Goal: Feedback & Contribution: Submit feedback/report problem

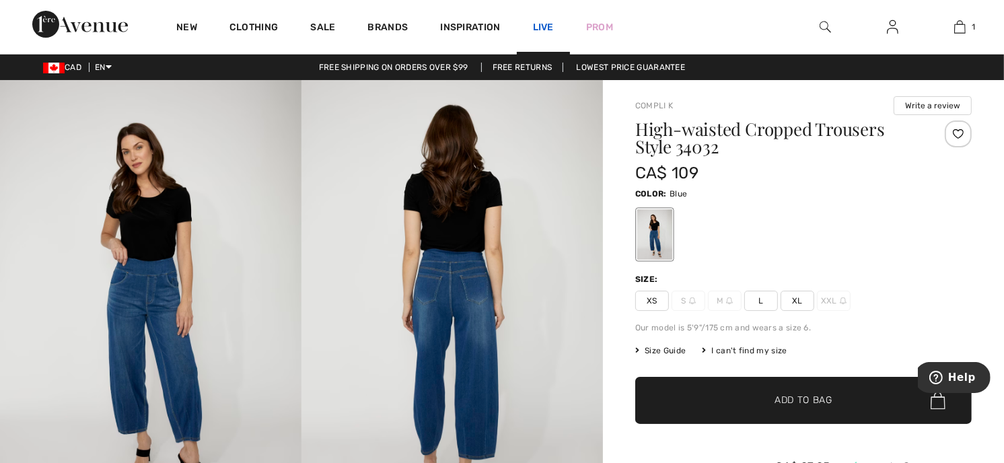
click at [545, 25] on link "Live" at bounding box center [543, 27] width 21 height 14
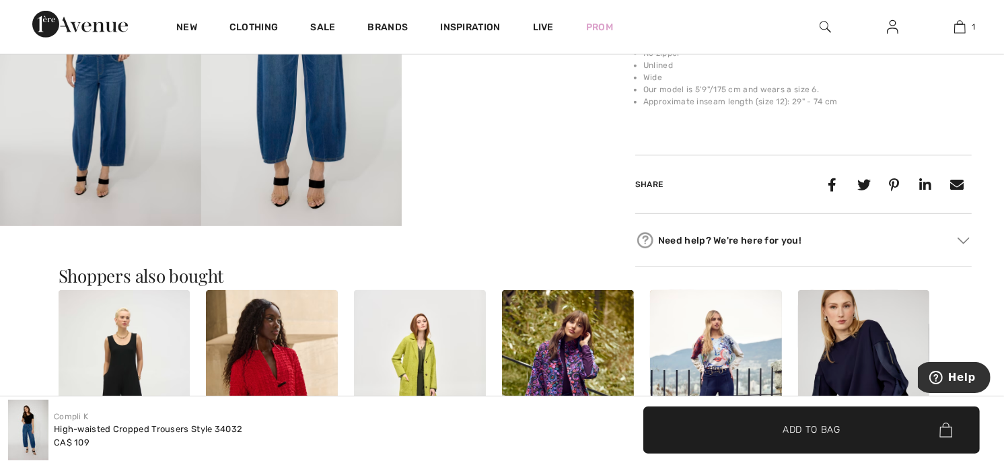
scroll to position [707, 0]
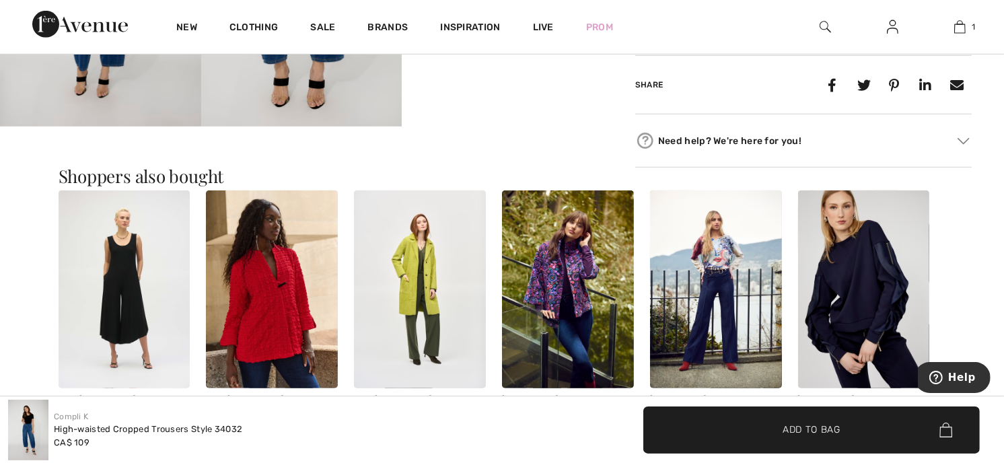
click at [964, 141] on img at bounding box center [963, 141] width 12 height 7
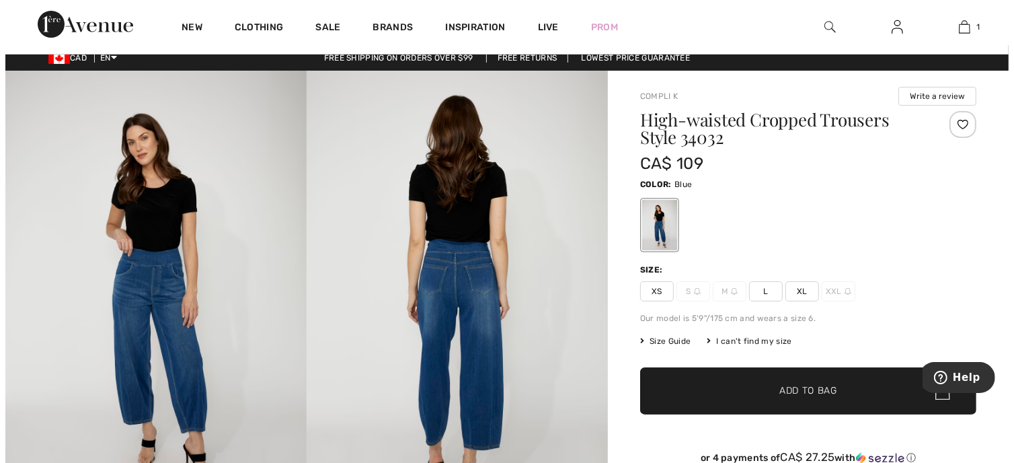
scroll to position [0, 0]
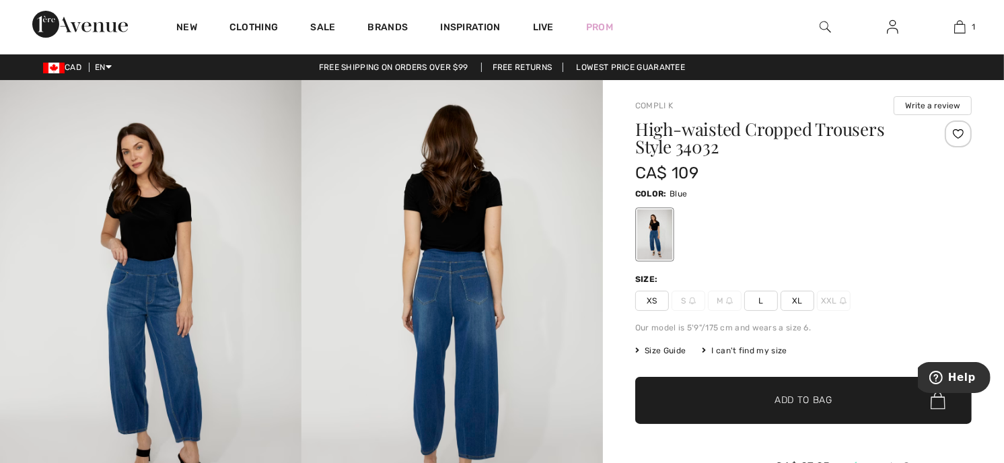
click at [730, 350] on div "I can't find my size" at bounding box center [744, 350] width 85 height 12
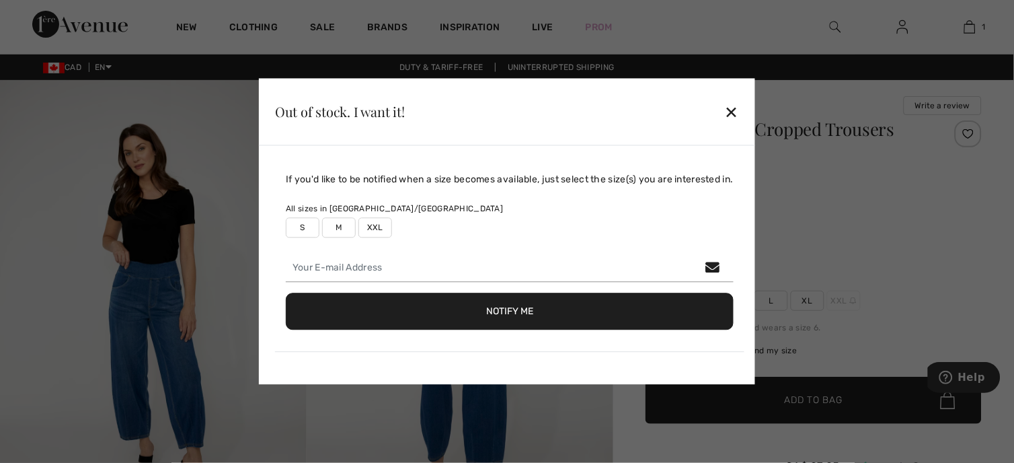
click at [738, 111] on div "✕" at bounding box center [732, 112] width 14 height 28
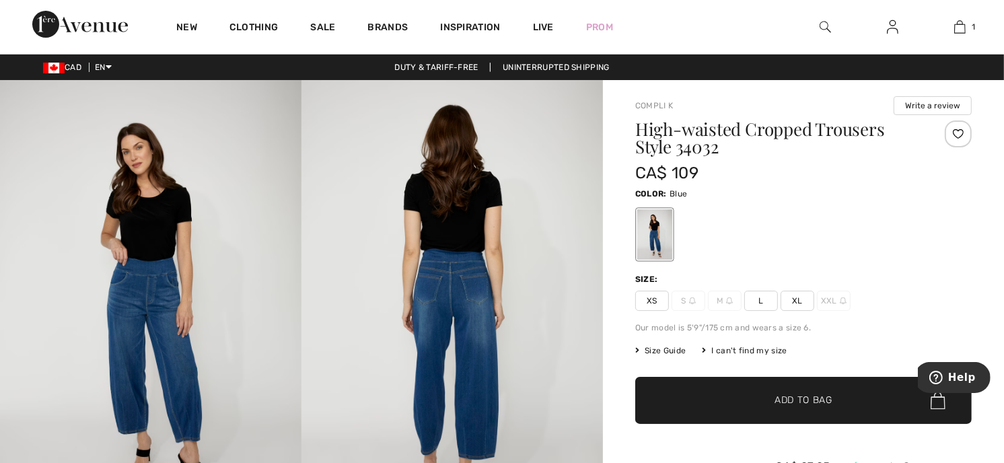
click at [660, 348] on span "Size Guide" at bounding box center [660, 350] width 50 height 12
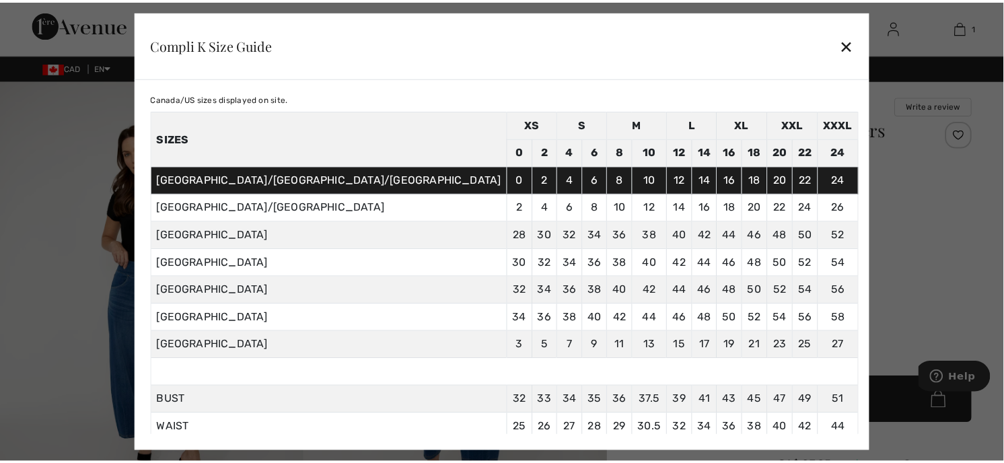
scroll to position [59, 0]
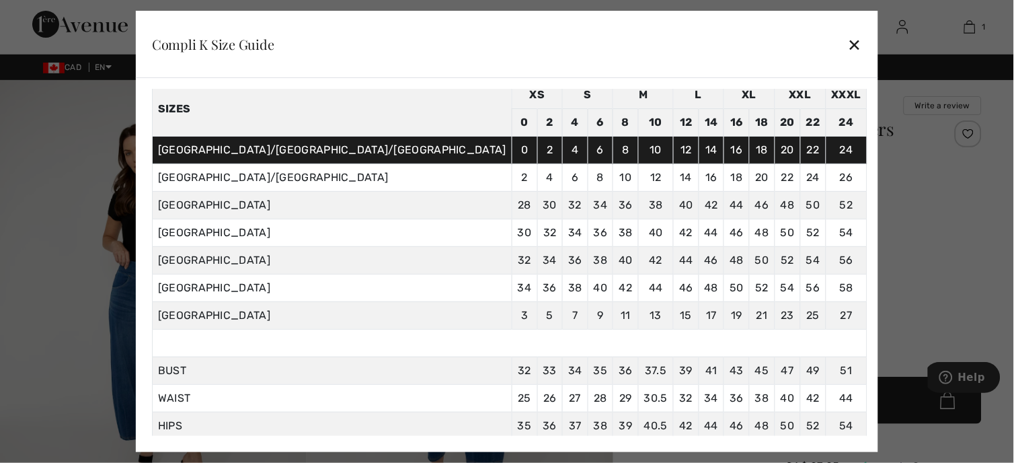
click at [848, 45] on div "✕" at bounding box center [855, 44] width 14 height 28
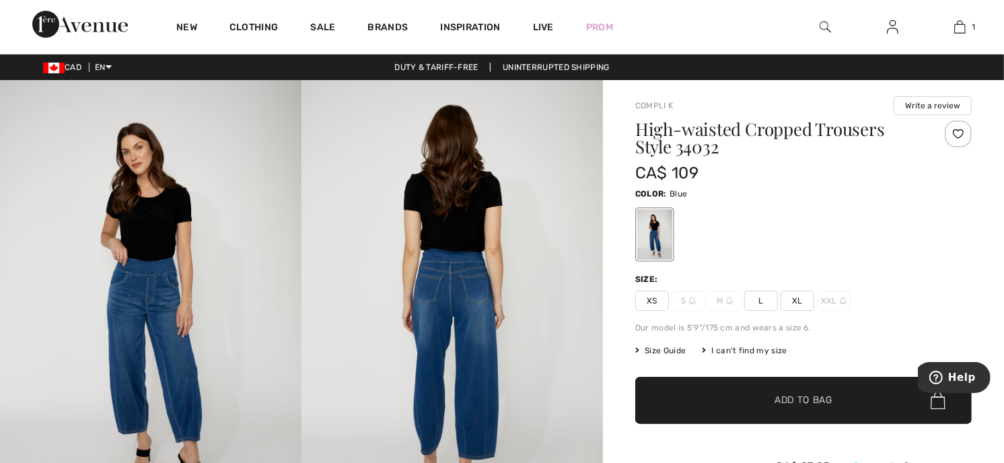
drag, startPoint x: 964, startPoint y: 25, endPoint x: 79, endPoint y: 21, distance: 885.1
click at [79, 21] on img at bounding box center [80, 24] width 96 height 27
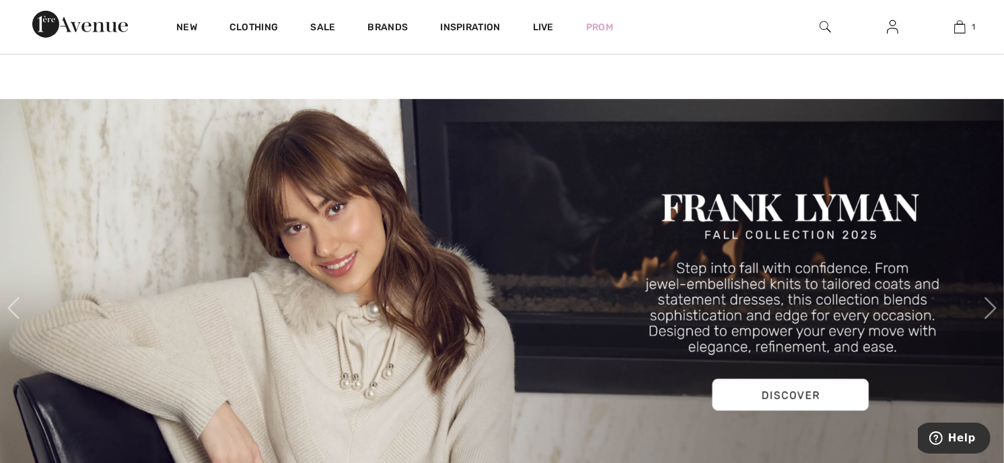
scroll to position [358, 0]
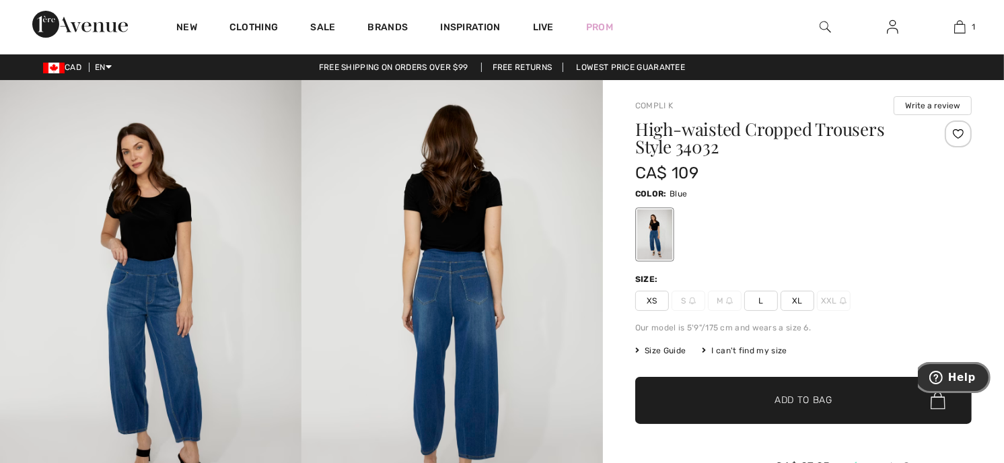
click at [958, 373] on span "Help" at bounding box center [961, 377] width 28 height 12
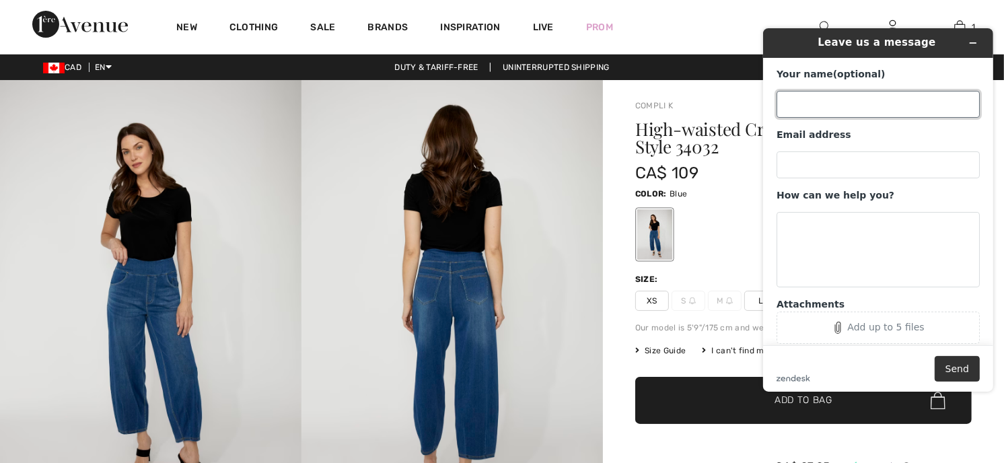
click at [786, 105] on input "Your name (optional)" at bounding box center [876, 104] width 203 height 27
type input "Debbie Garisto"
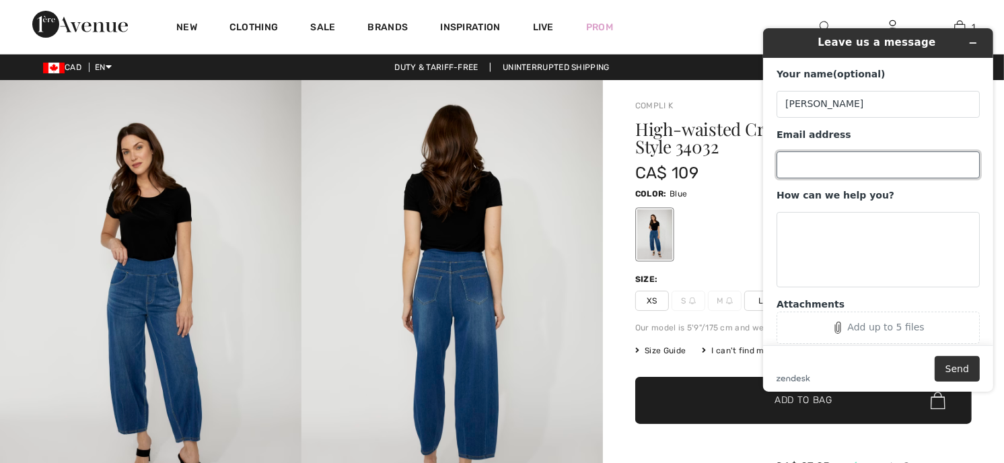
click at [790, 159] on input "Email address" at bounding box center [876, 164] width 203 height 27
type input "debgaristo@yahoo.ca"
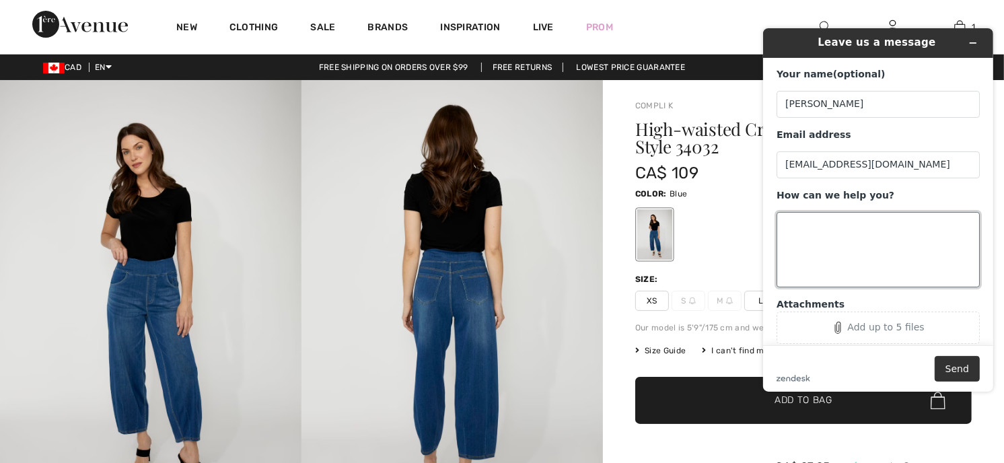
click at [784, 223] on textarea "How can we help you?" at bounding box center [876, 249] width 203 height 75
type textarea "h"
click at [878, 223] on textarea "compliK jeans #34032 Want to know if the fit is true to size or" at bounding box center [876, 249] width 203 height 75
click at [905, 223] on textarea "compliK jeans #34032 I am inbetween sizes Want to know if the fit is true to si…" at bounding box center [876, 249] width 203 height 75
click at [907, 223] on textarea "compliK jeans #34032 I am inbetween sizes Want to know if the fit is true to si…" at bounding box center [876, 249] width 203 height 75
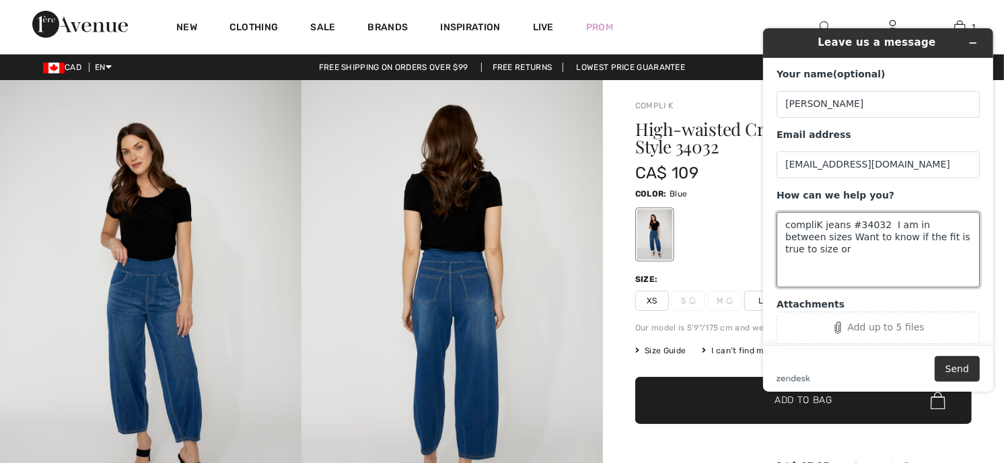
click at [802, 236] on textarea "compliK jeans #34032 I am in between sizes Want to know if the fit is true to s…" at bounding box center [876, 249] width 203 height 75
click at [805, 236] on textarea "compliK jeans #34032 I am in between sizes. Want to know if the fit is true to …" at bounding box center [876, 249] width 203 height 75
click at [793, 249] on textarea "compliK jeans #34032 I am in between sizes. Want to know if the fit is true to …" at bounding box center [876, 249] width 203 height 75
type textarea "compliK jeans #34032 I am in between sizes. Want to know if the fit is true to …"
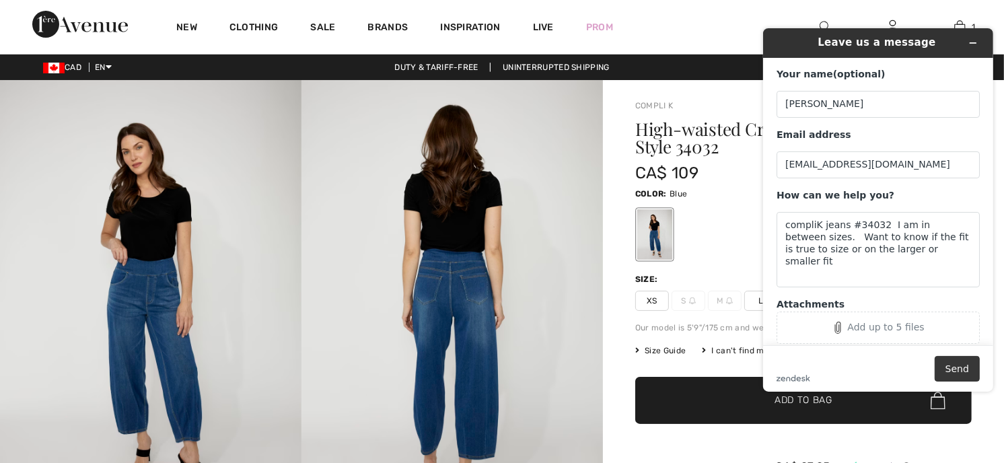
click at [958, 367] on button "Send" at bounding box center [956, 369] width 45 height 26
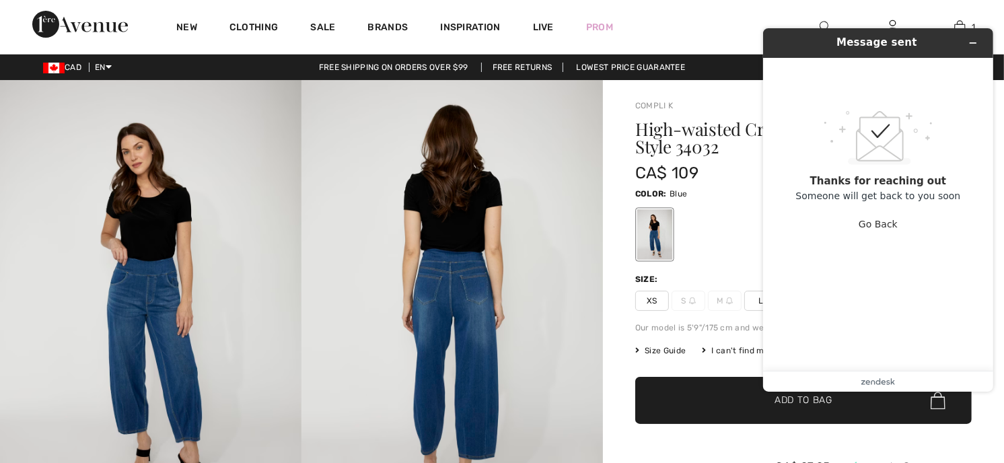
click at [546, 184] on img at bounding box center [451, 306] width 301 height 452
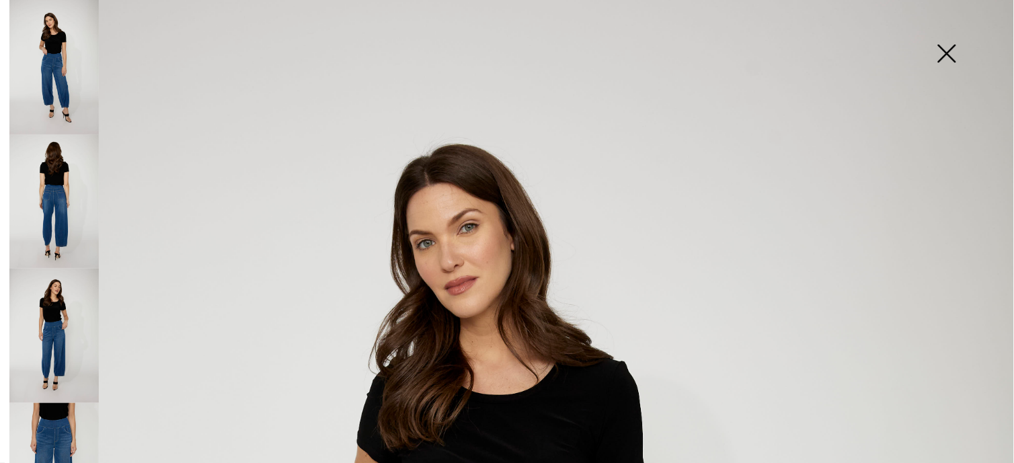
click at [946, 51] on img at bounding box center [946, 54] width 67 height 69
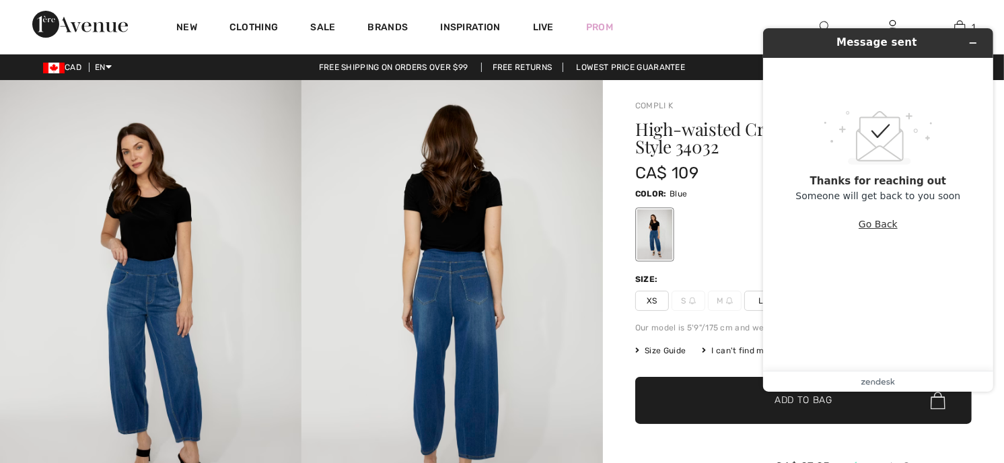
click at [882, 223] on button "Go Back" at bounding box center [877, 224] width 39 height 26
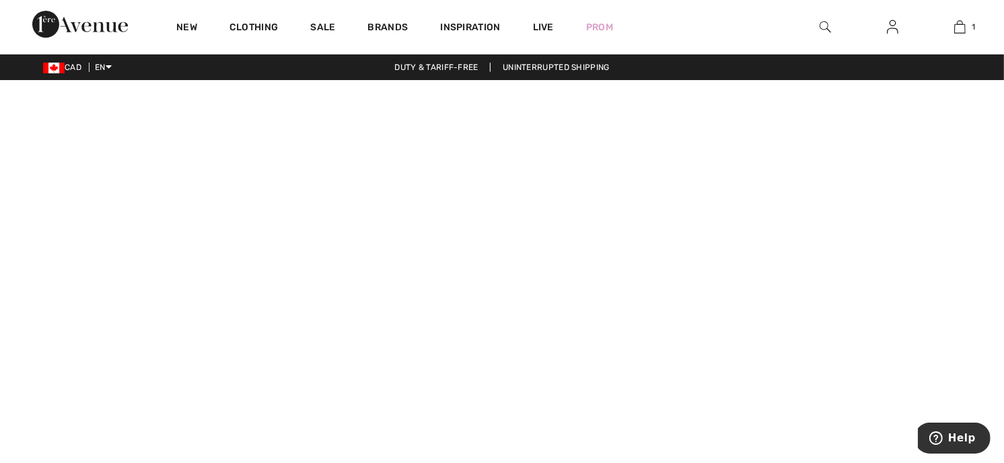
click at [892, 28] on img at bounding box center [891, 27] width 11 height 16
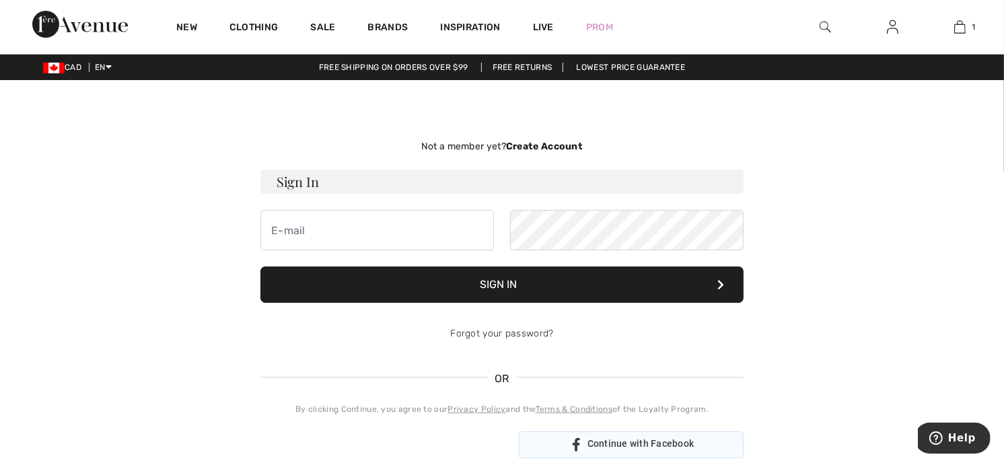
click at [648, 443] on span "Continue with Facebook" at bounding box center [640, 443] width 107 height 11
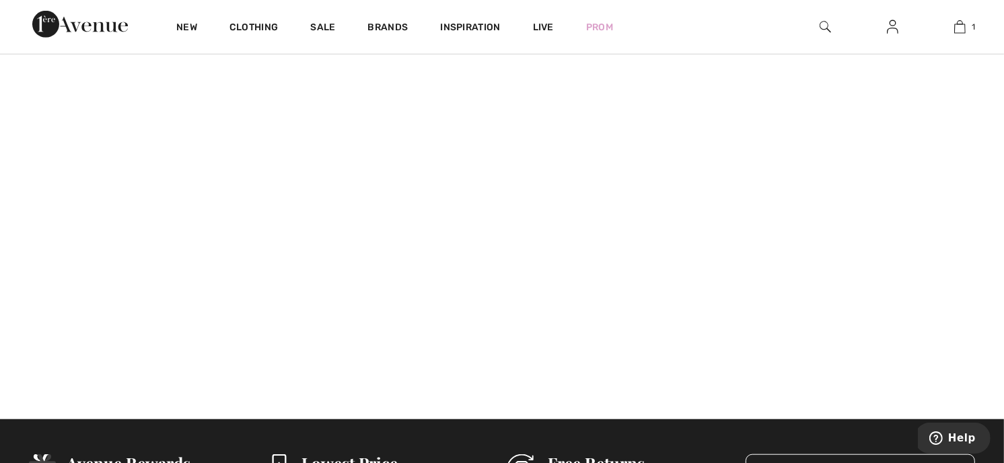
scroll to position [1095, 0]
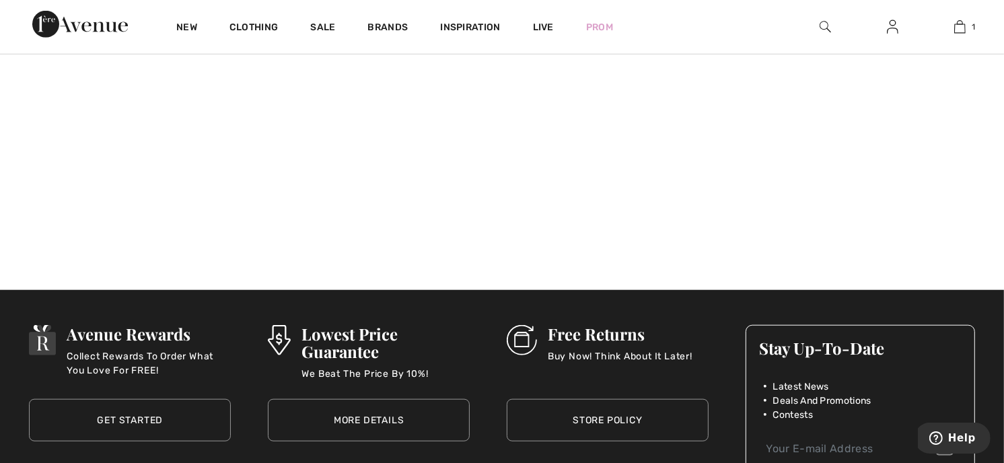
click at [147, 415] on link "Get Started" at bounding box center [130, 420] width 202 height 42
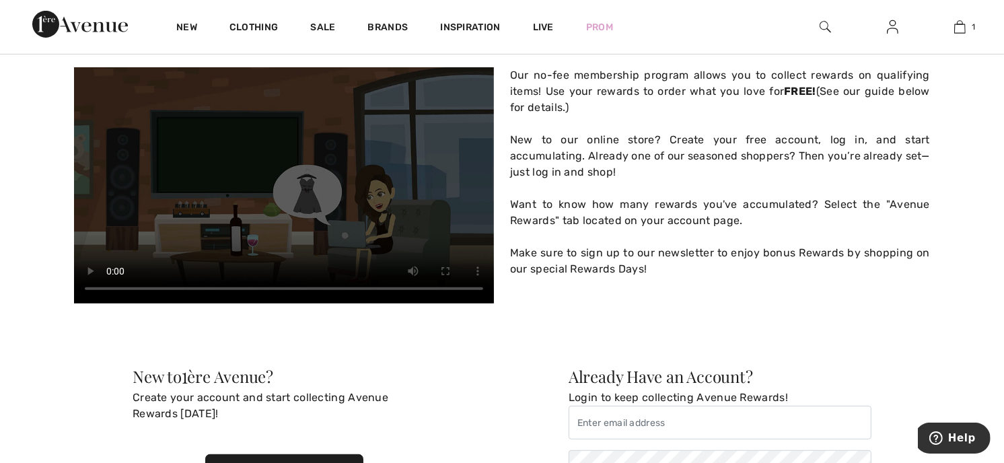
scroll to position [607, 0]
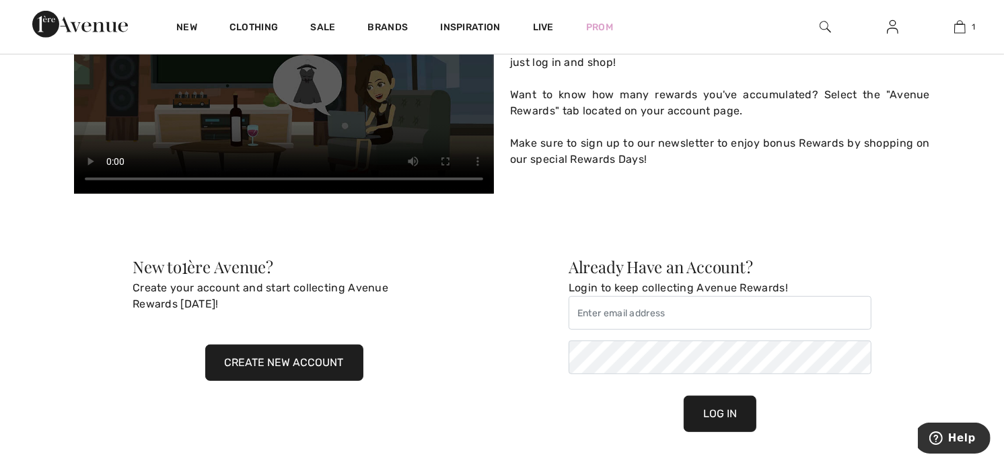
click at [298, 362] on button "Create New Account" at bounding box center [284, 362] width 158 height 36
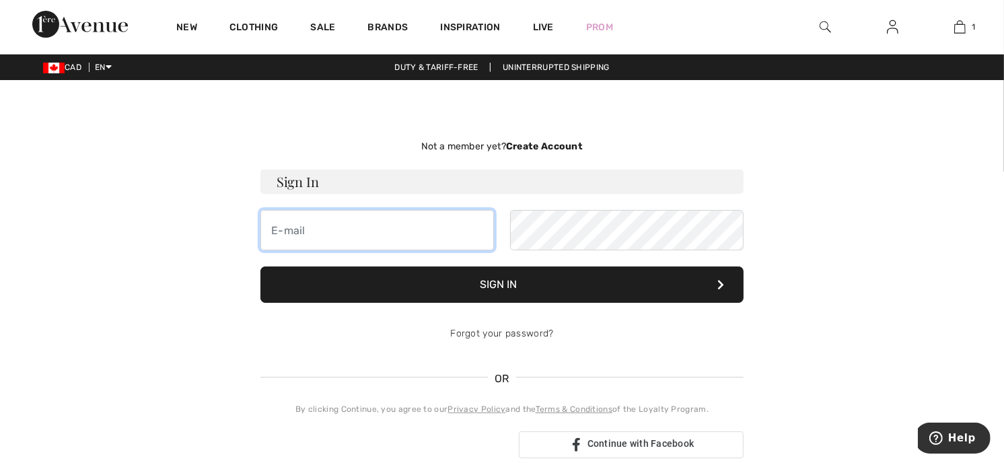
click at [270, 229] on input "email" at bounding box center [376, 230] width 233 height 40
type input "[EMAIL_ADDRESS][DOMAIN_NAME]"
click at [567, 145] on strong "Create Account" at bounding box center [544, 146] width 77 height 11
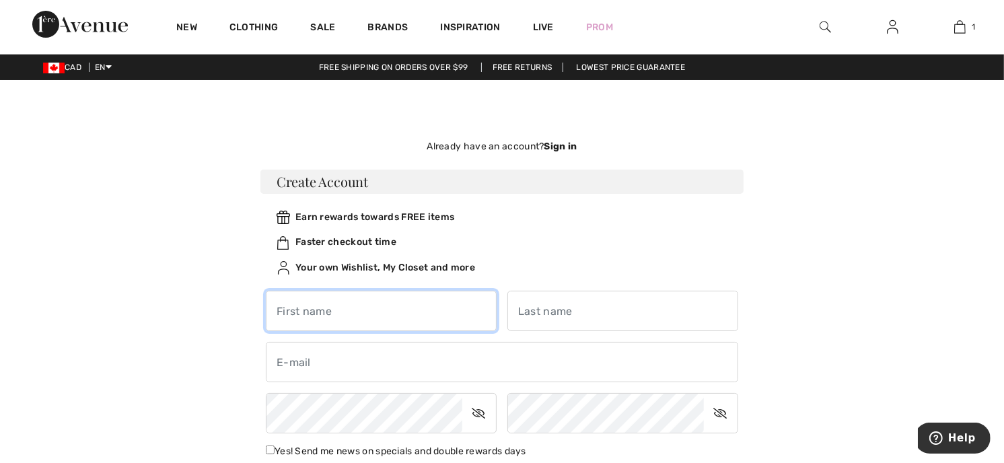
click at [274, 303] on input "text" at bounding box center [381, 311] width 231 height 40
type input "[PERSON_NAME]"
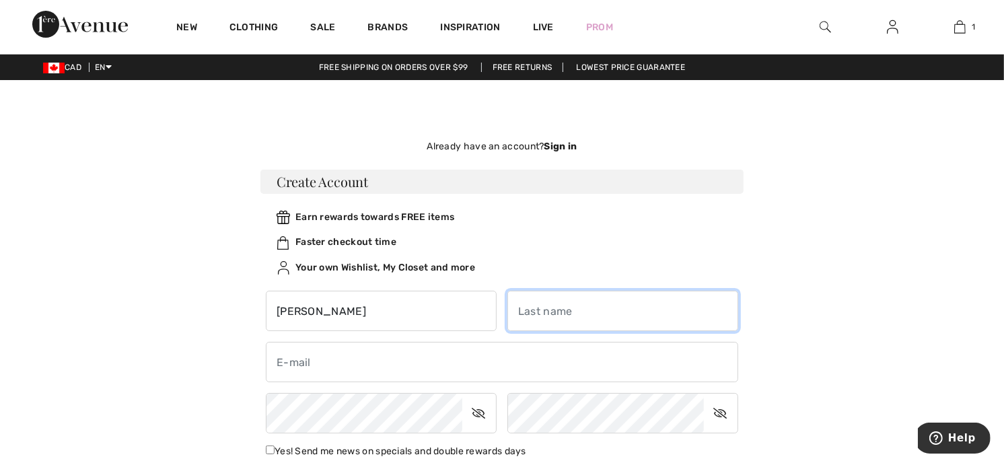
type input "garisto"
type input "[EMAIL_ADDRESS][DOMAIN_NAME]"
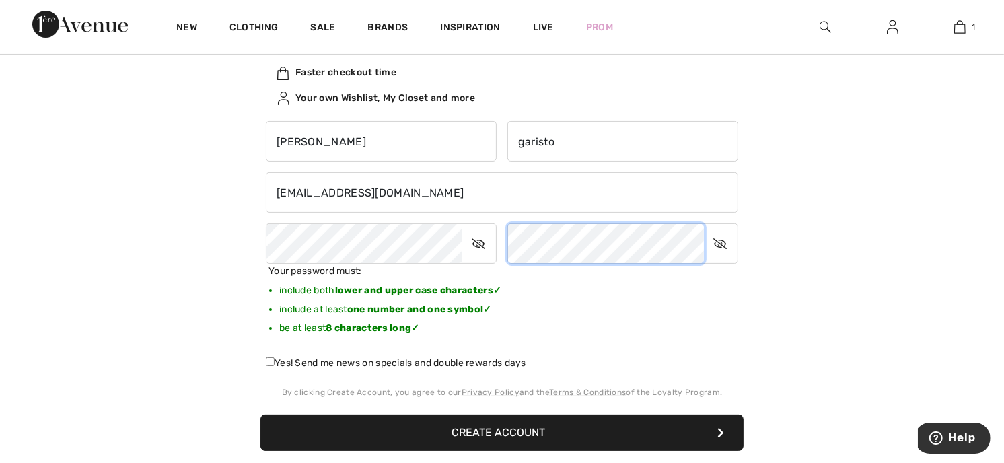
scroll to position [189, 0]
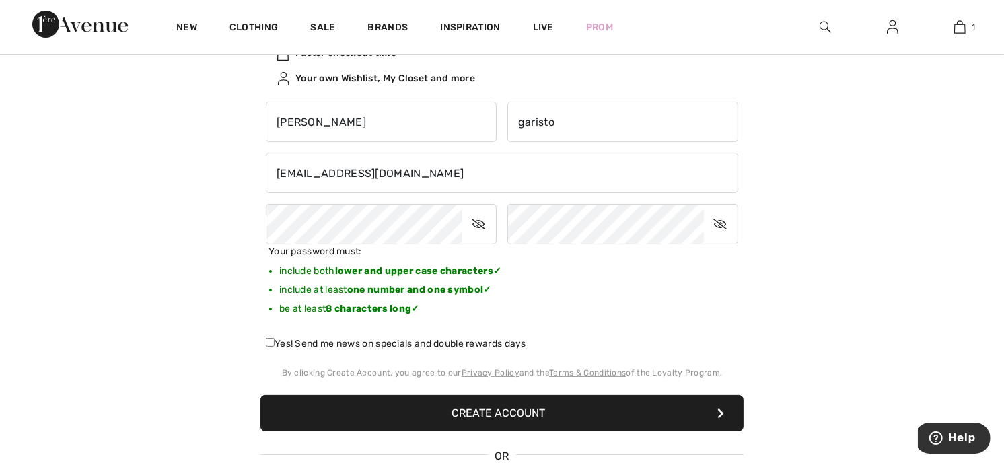
click at [560, 417] on button "Create Account" at bounding box center [501, 413] width 483 height 36
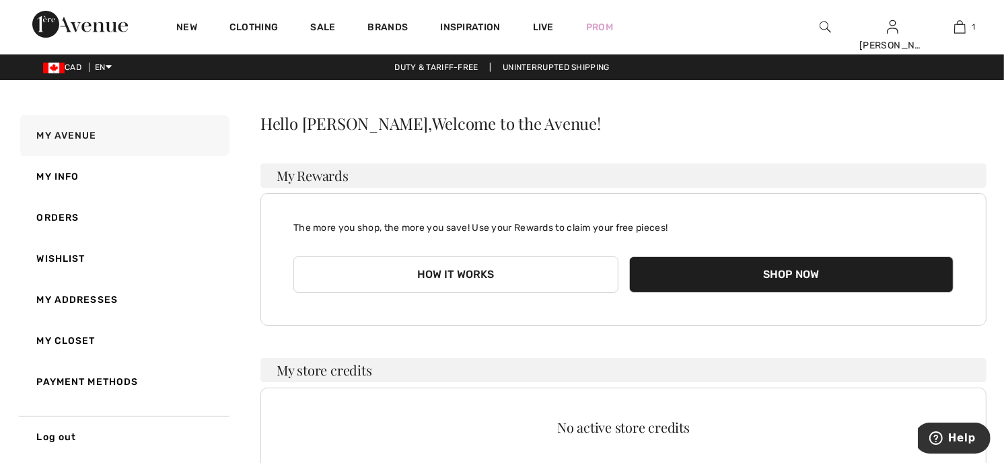
scroll to position [30, 0]
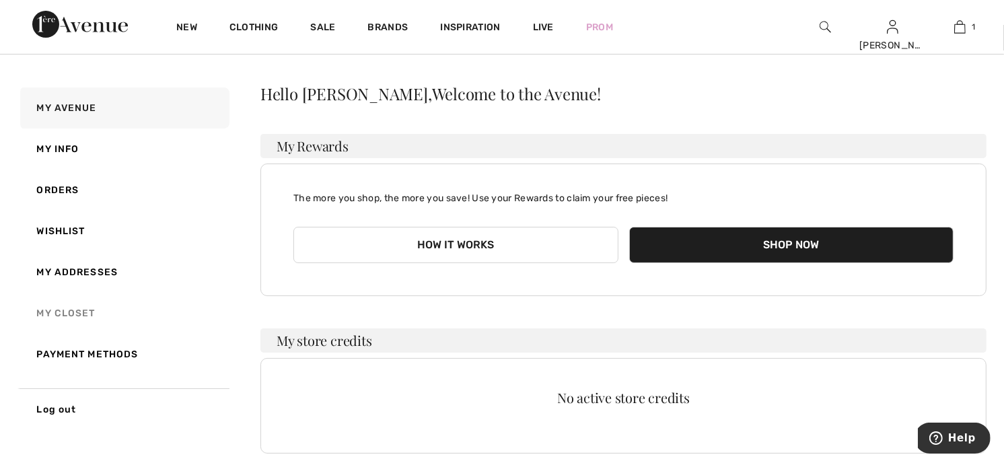
click at [77, 311] on link "My Closet" at bounding box center [123, 313] width 212 height 41
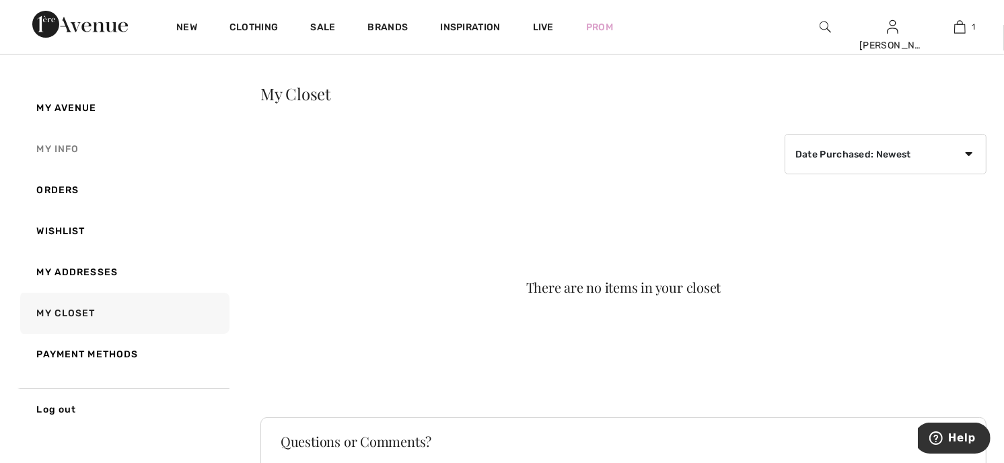
click at [52, 145] on link "My Info" at bounding box center [123, 148] width 212 height 41
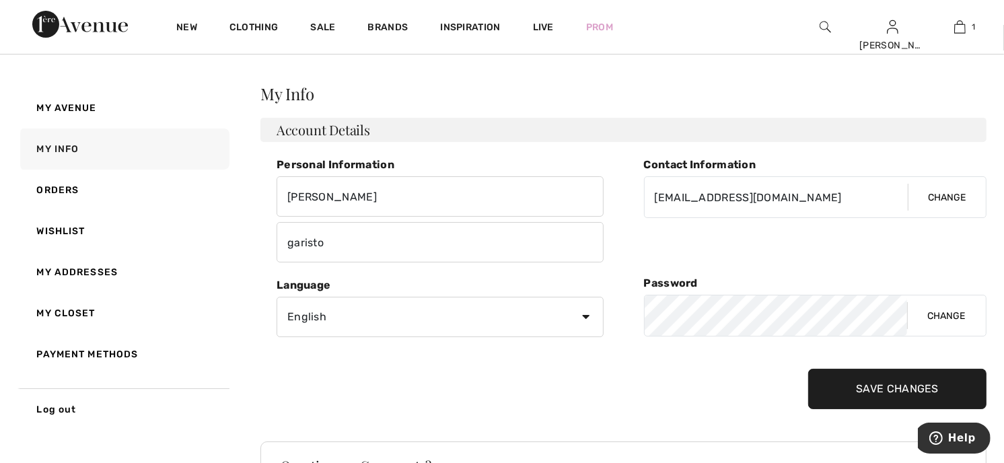
click at [865, 366] on div "Contact Information [EMAIL_ADDRESS][DOMAIN_NAME] Change Password Change Save Ch…" at bounding box center [815, 283] width 343 height 251
click at [876, 377] on input "Save Changes" at bounding box center [897, 389] width 178 height 40
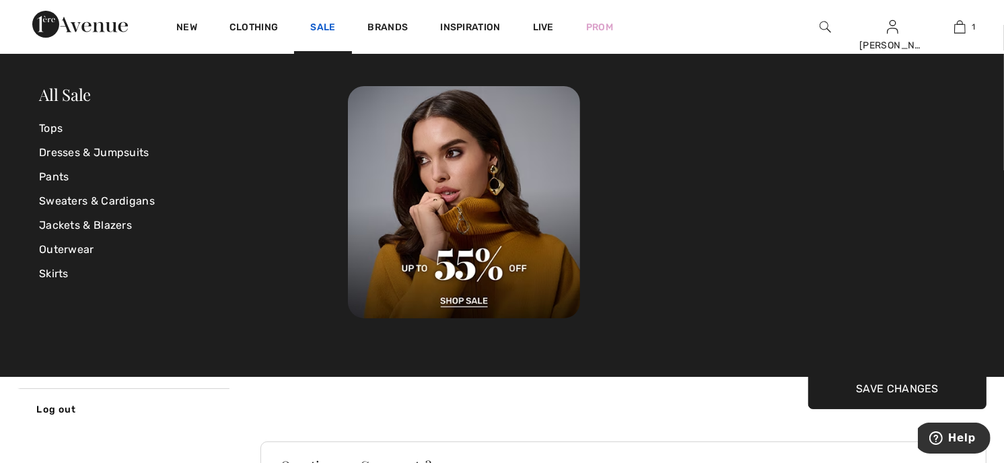
click at [323, 24] on link "Sale" at bounding box center [322, 29] width 25 height 14
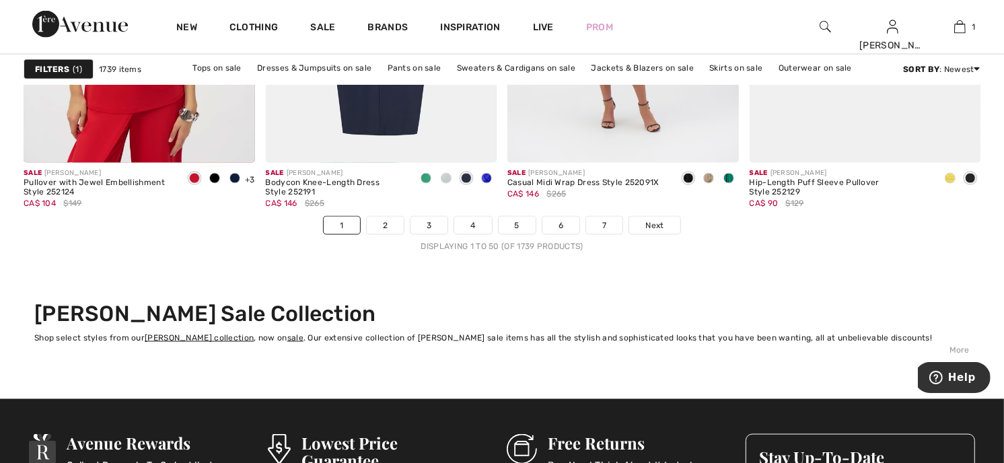
scroll to position [6366, 0]
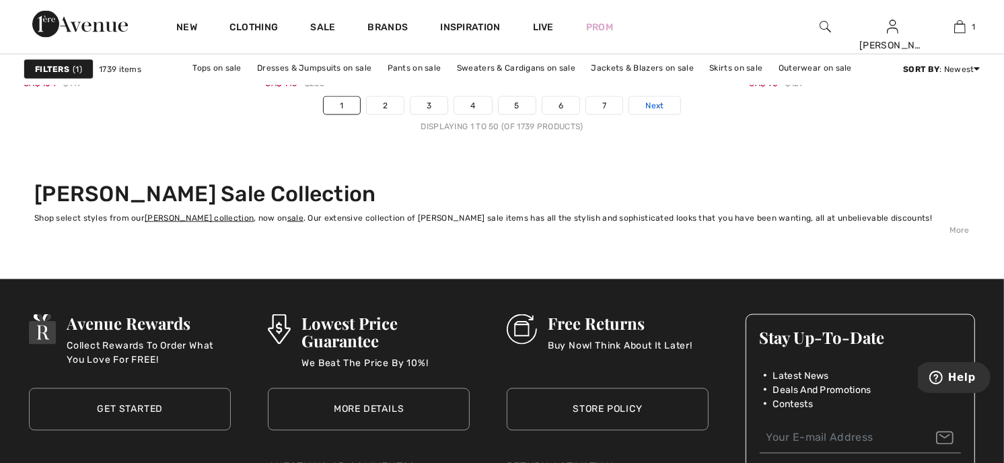
click at [656, 104] on span "Next" at bounding box center [654, 106] width 18 height 12
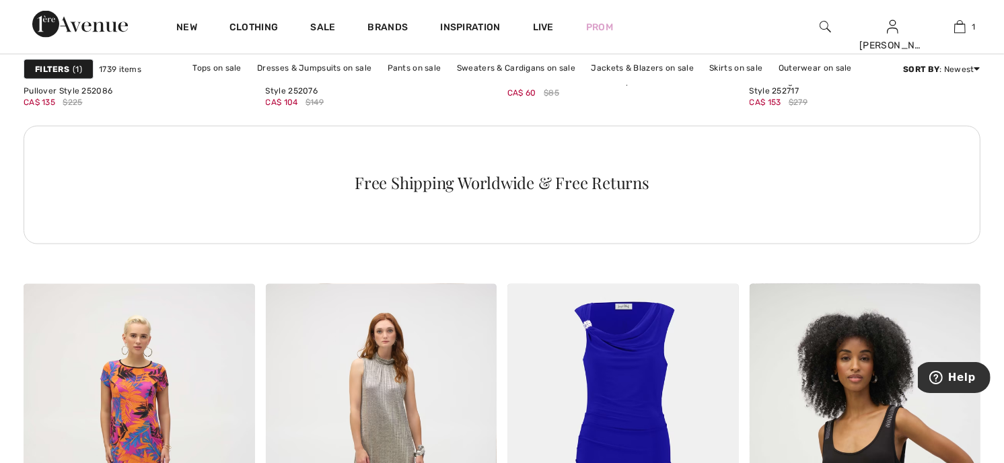
scroll to position [1753, 0]
